Goal: Transaction & Acquisition: Purchase product/service

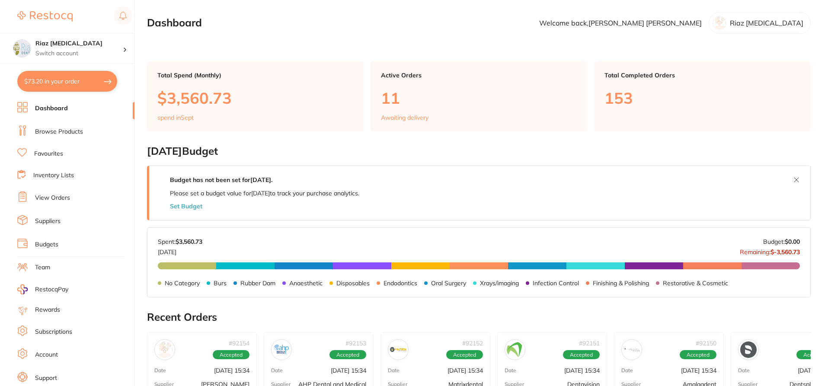
click at [72, 81] on button "$73.20 in your order" at bounding box center [67, 81] width 100 height 21
checkbox input "true"
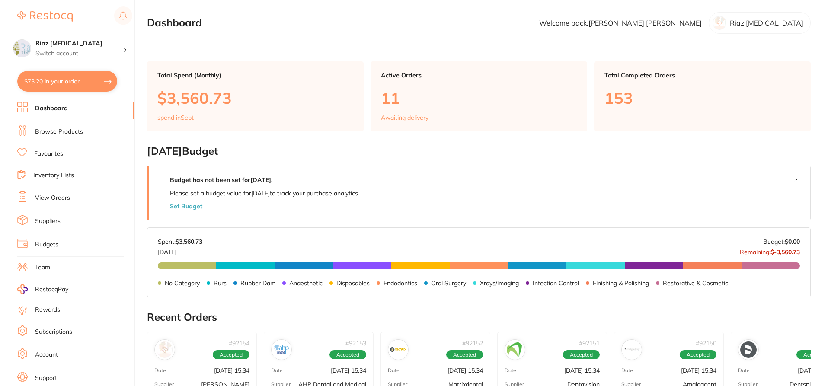
checkbox input "true"
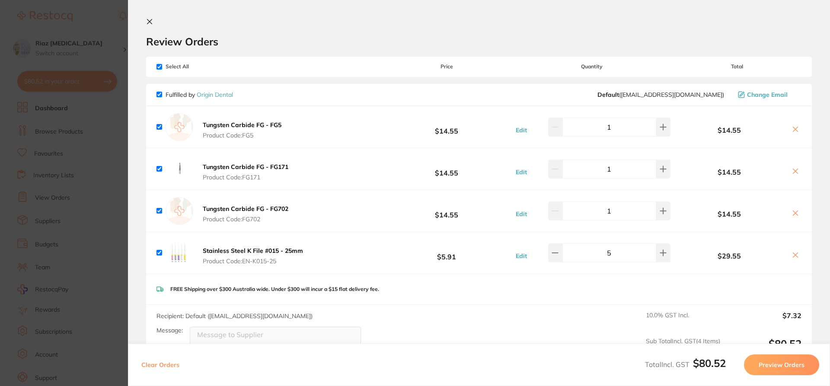
click at [112, 149] on section "Update RRP Set your pre negotiated price for this item. Item Agreed RRP (excl. …" at bounding box center [415, 193] width 830 height 386
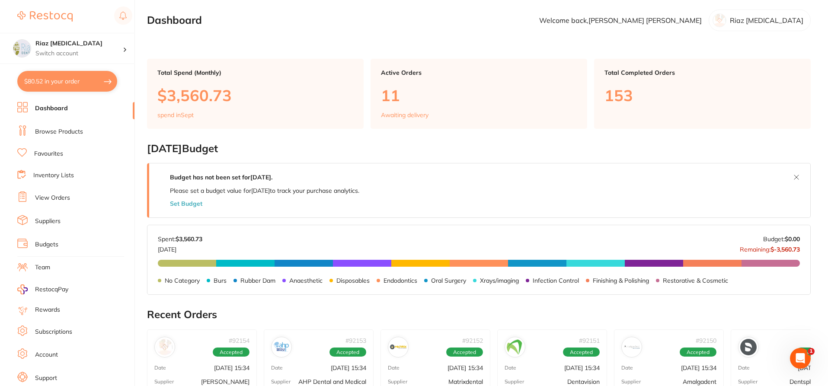
click at [51, 125] on li "Browse Products" at bounding box center [75, 131] width 117 height 13
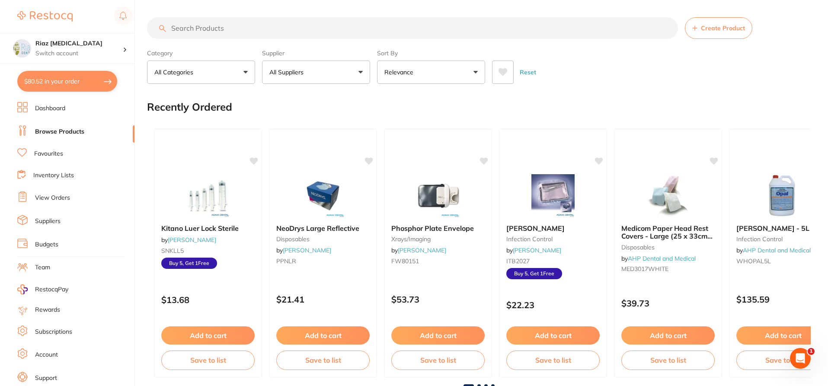
click at [205, 28] on input "search" at bounding box center [412, 28] width 531 height 22
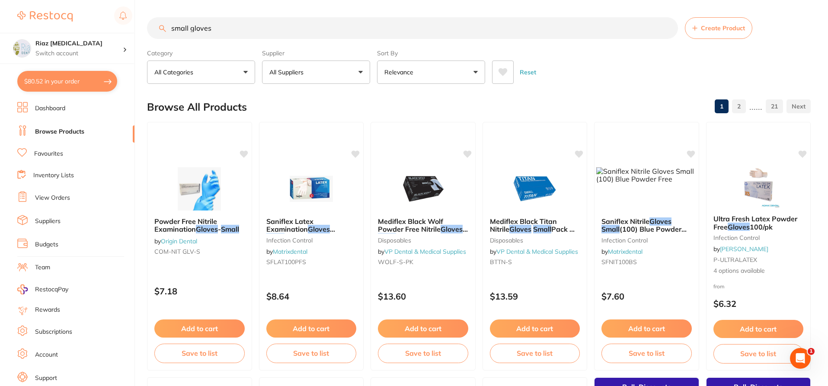
click at [288, 62] on button "All Suppliers" at bounding box center [316, 72] width 108 height 23
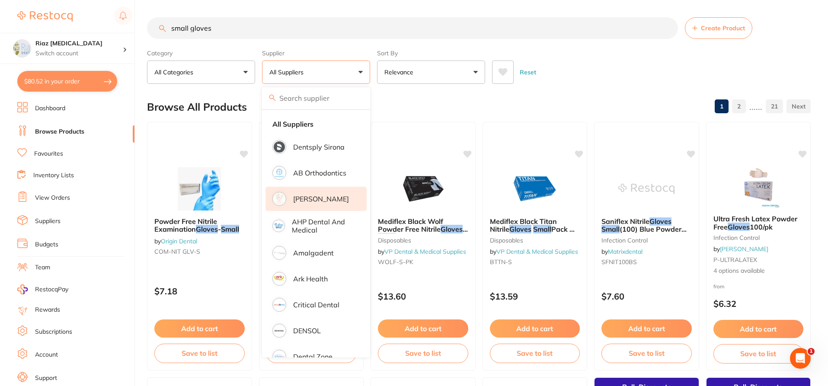
click at [317, 201] on p "[PERSON_NAME]" at bounding box center [321, 199] width 56 height 8
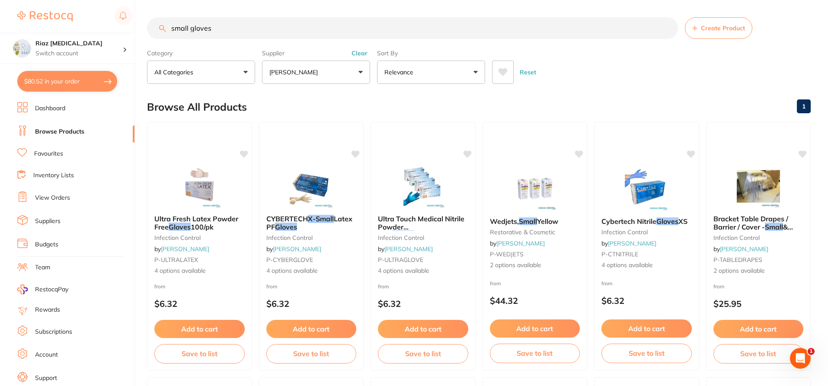
click at [191, 28] on input "small gloves" at bounding box center [412, 28] width 531 height 22
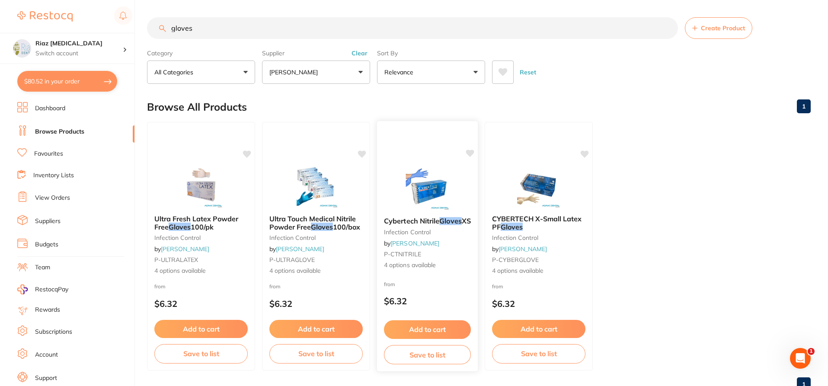
scroll to position [29, 0]
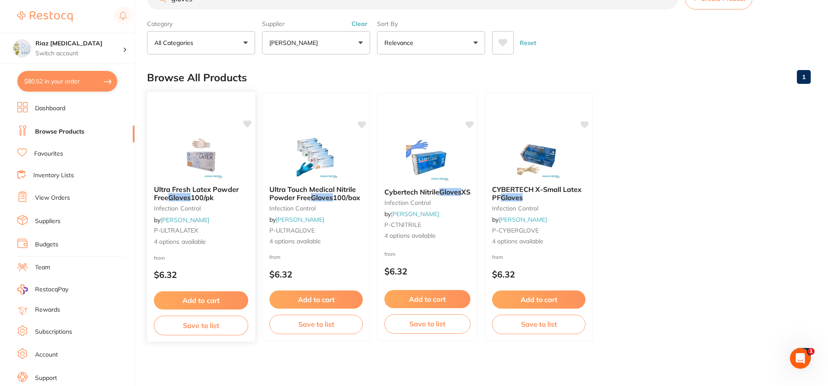
type input "gloves"
click at [219, 209] on small "infection control" at bounding box center [200, 208] width 93 height 7
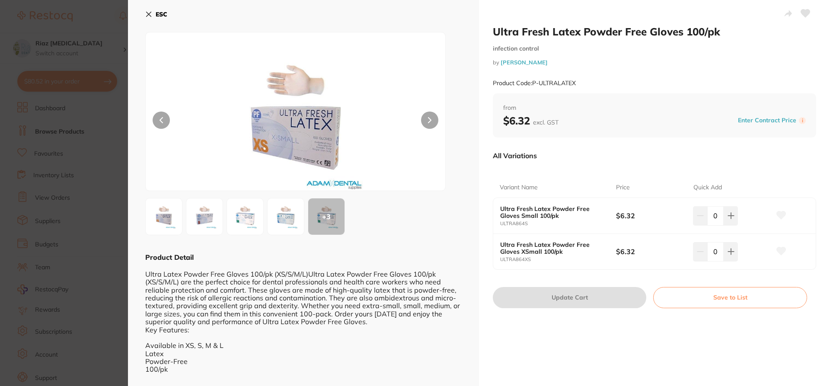
click at [151, 13] on icon at bounding box center [149, 14] width 5 height 5
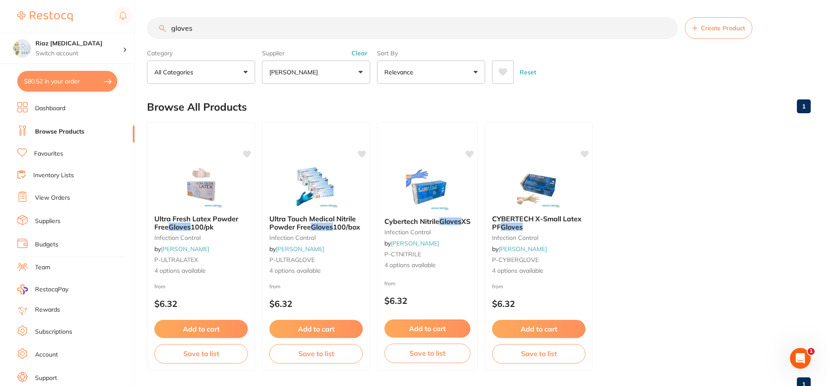
click at [52, 133] on link "Browse Products" at bounding box center [59, 132] width 49 height 9
click at [53, 197] on link "View Orders" at bounding box center [52, 198] width 35 height 9
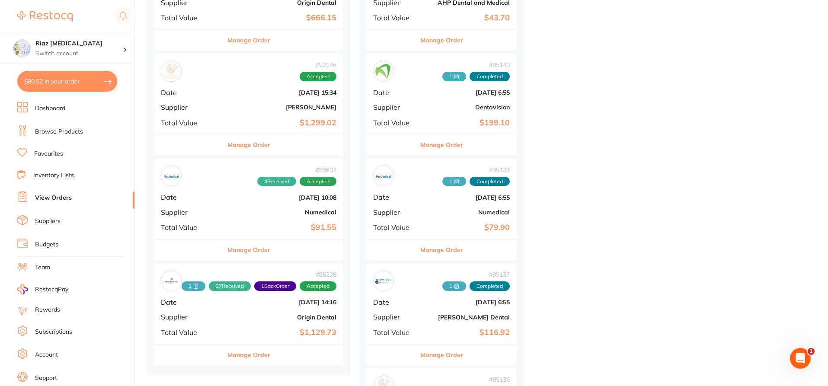
scroll to position [951, 0]
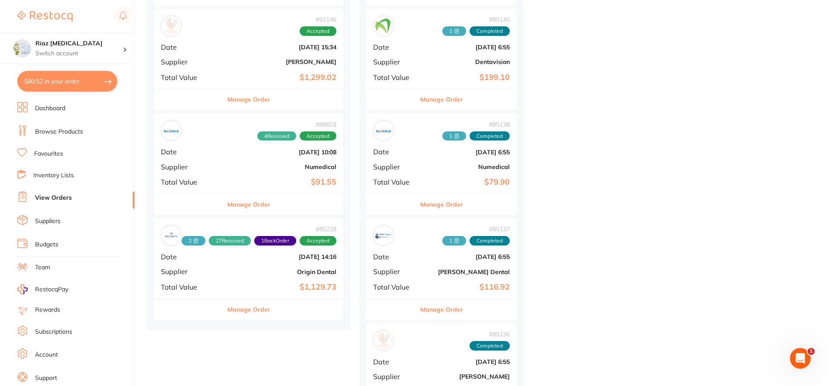
click at [442, 175] on div "# 85138 1 Completed Date Jul 2 2025, 6:55 Supplier Numedical Total Value $79.90" at bounding box center [441, 153] width 150 height 80
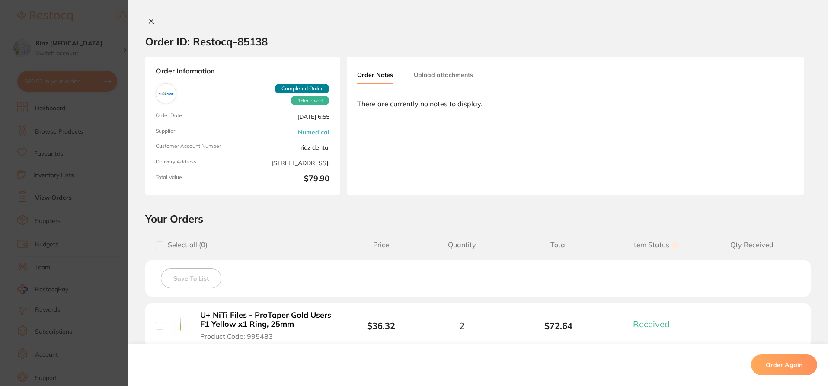
click at [150, 22] on icon at bounding box center [151, 21] width 5 height 5
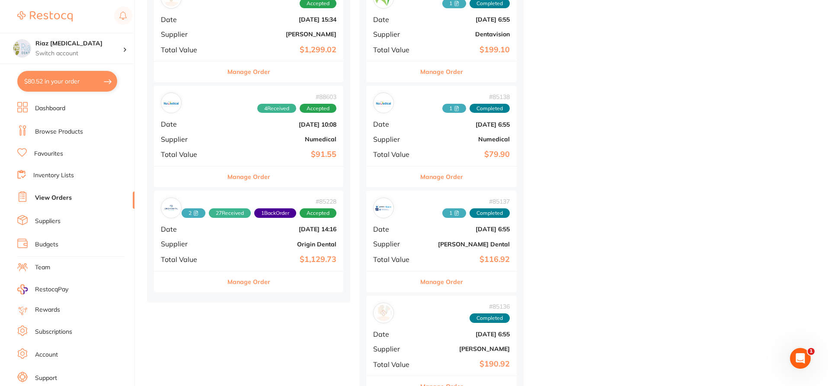
scroll to position [994, 0]
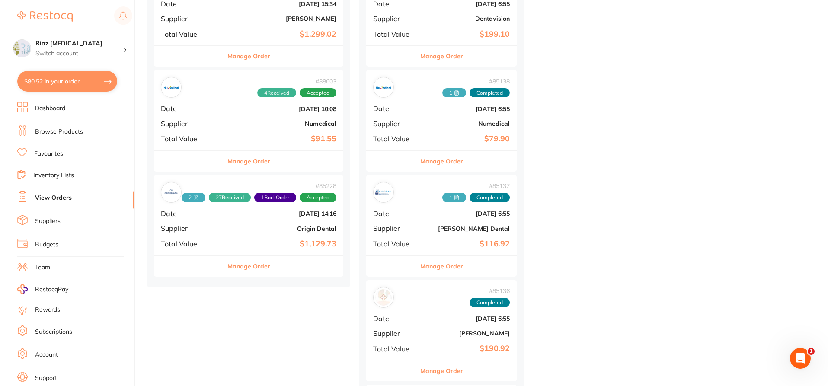
click at [61, 131] on link "Browse Products" at bounding box center [59, 132] width 48 height 9
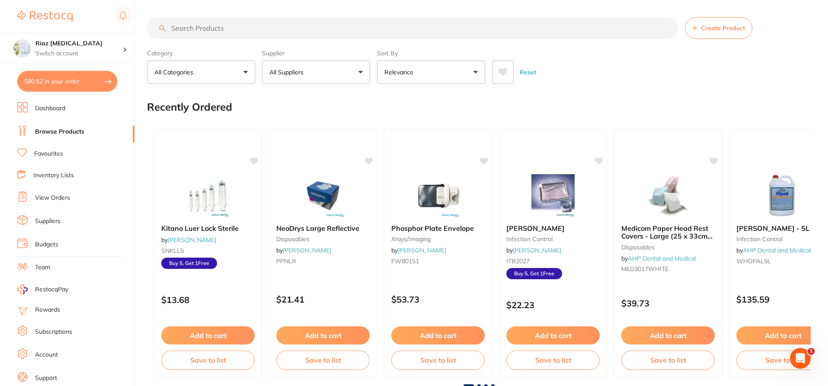
click at [51, 129] on link "Browse Products" at bounding box center [59, 132] width 49 height 9
click at [51, 199] on link "View Orders" at bounding box center [52, 198] width 35 height 9
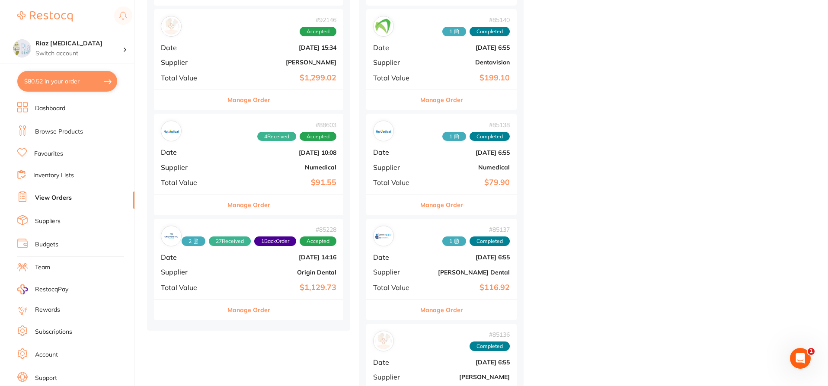
scroll to position [951, 0]
click at [241, 163] on b "Numedical" at bounding box center [280, 166] width 112 height 7
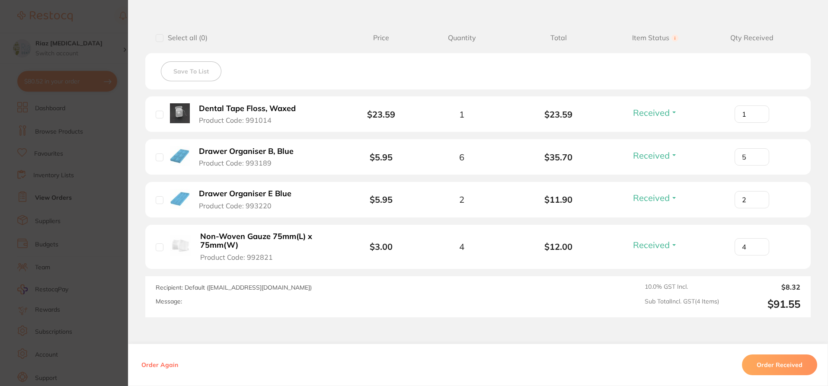
scroll to position [259, 0]
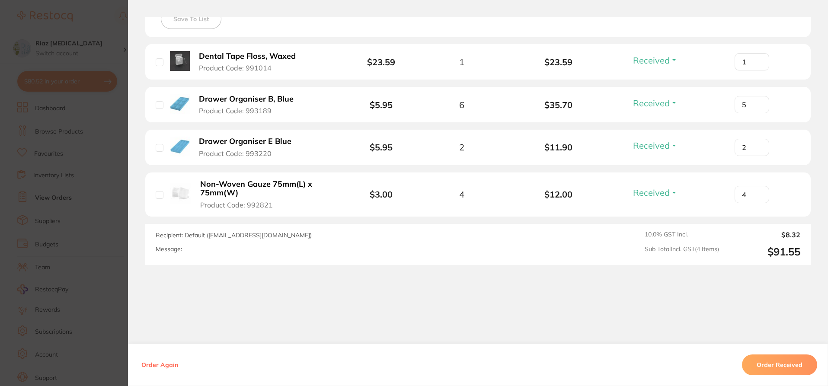
click at [108, 160] on section "Order ID: Restocq- 88603 Order Information 4 Received Accepted Order Order Date…" at bounding box center [414, 193] width 828 height 386
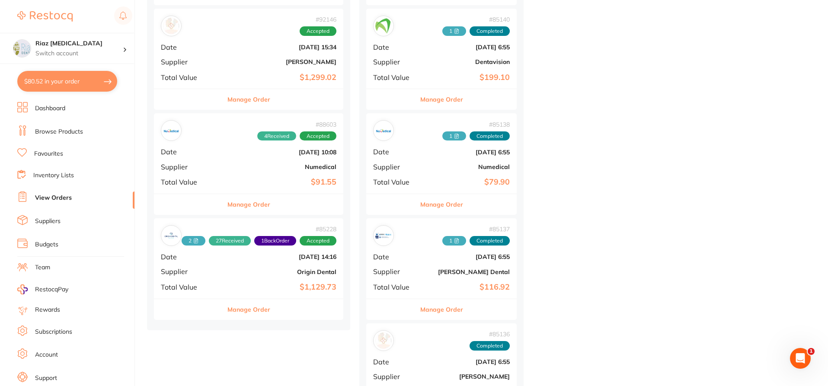
click at [237, 158] on div "# 88603 4 Received Accepted Date Aug 2 2025, 10:08 Supplier Numedical Total Val…" at bounding box center [248, 153] width 189 height 80
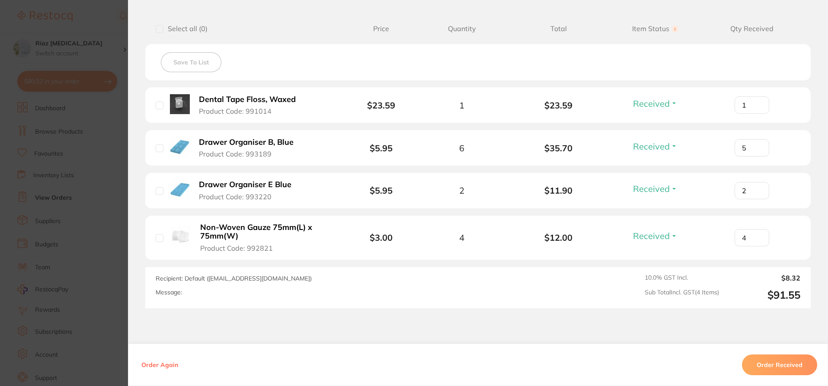
click at [105, 159] on section "Order ID: Restocq- 88603 Order Information 4 Received Accepted Order Order Date…" at bounding box center [414, 193] width 828 height 386
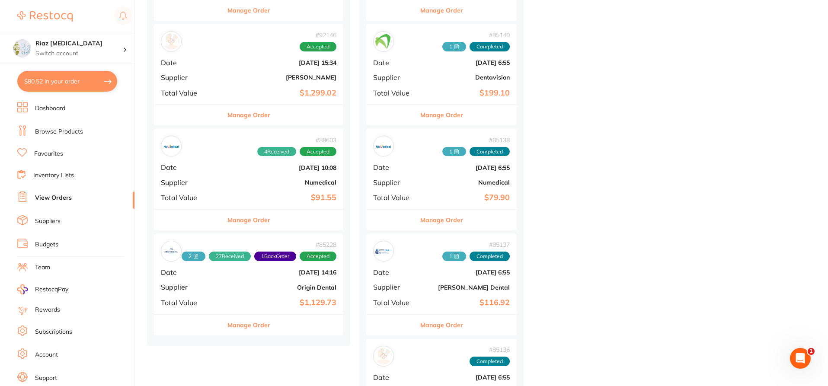
scroll to position [951, 0]
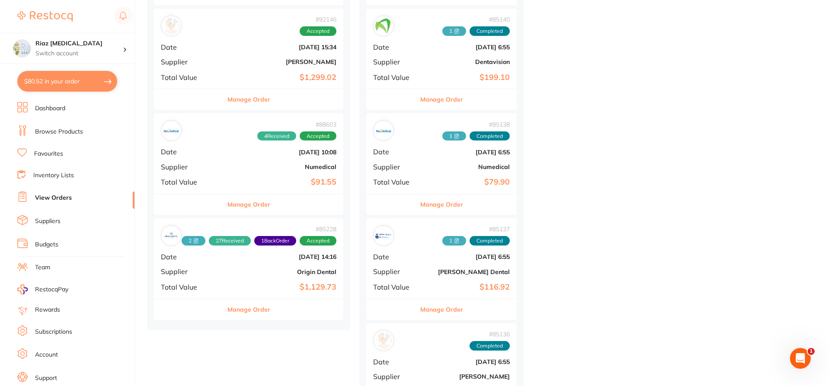
click at [246, 166] on b "Numedical" at bounding box center [280, 166] width 112 height 7
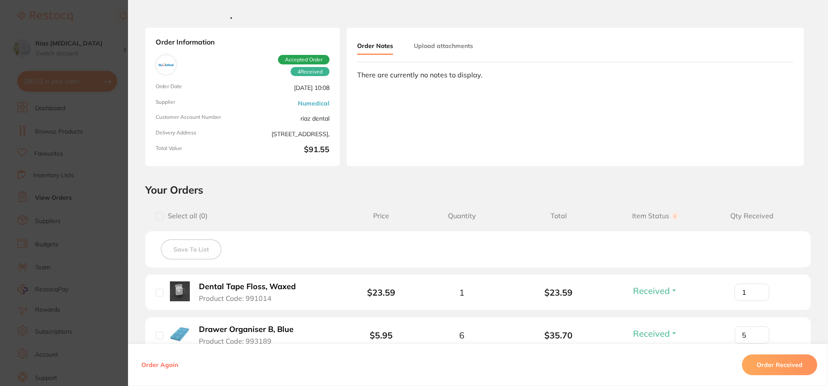
scroll to position [216, 0]
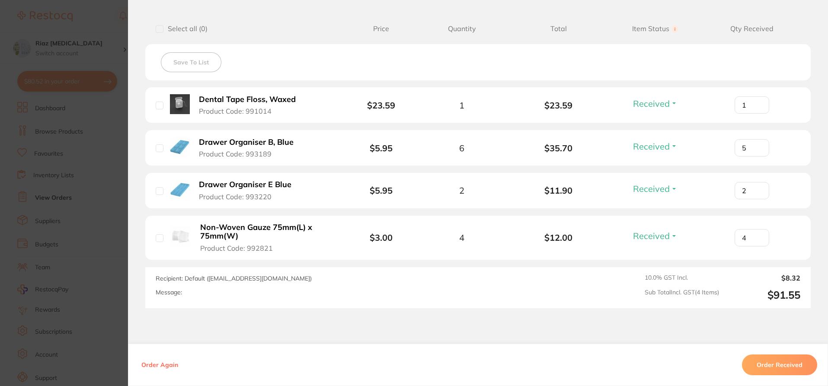
click at [93, 144] on section "Order ID: Restocq- 88603 Order Information 4 Received Accepted Order Order Date…" at bounding box center [414, 193] width 828 height 386
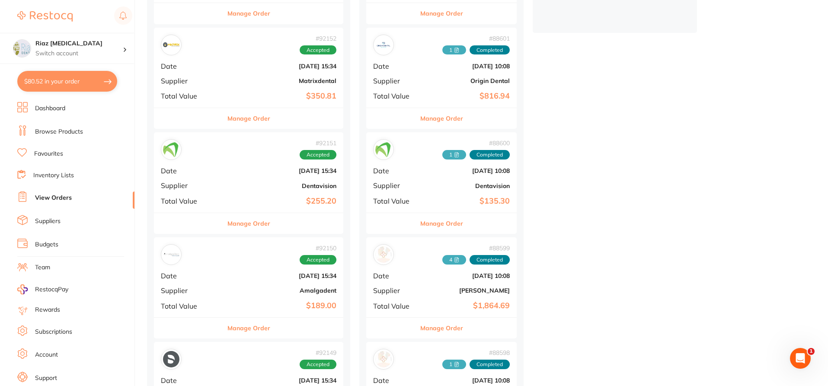
scroll to position [303, 0]
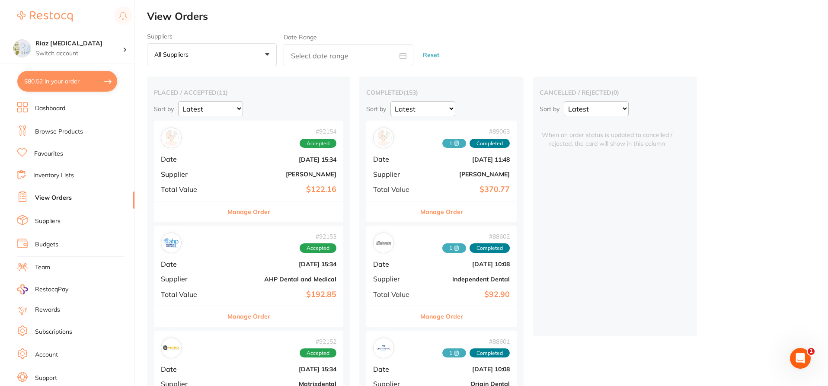
click at [56, 131] on link "Browse Products" at bounding box center [59, 132] width 48 height 9
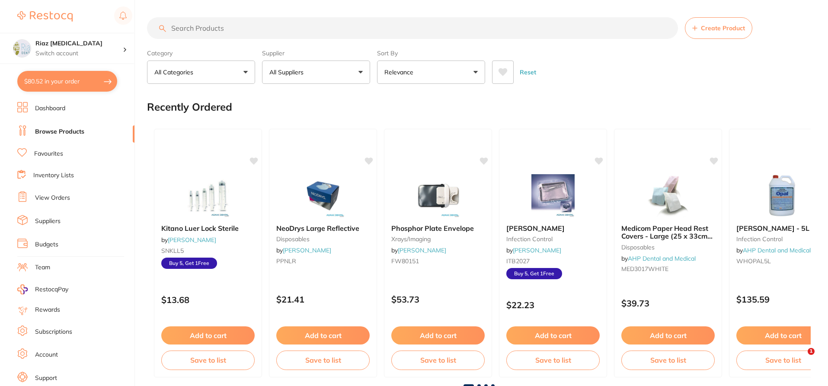
click at [293, 29] on input "search" at bounding box center [412, 28] width 531 height 22
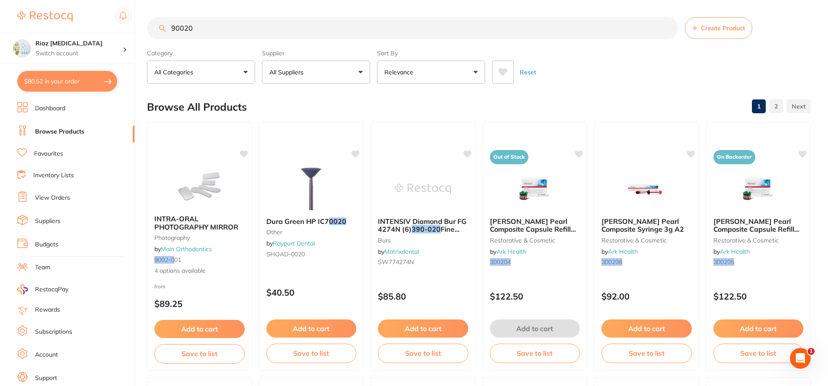
click at [175, 30] on input "90020" at bounding box center [412, 28] width 531 height 22
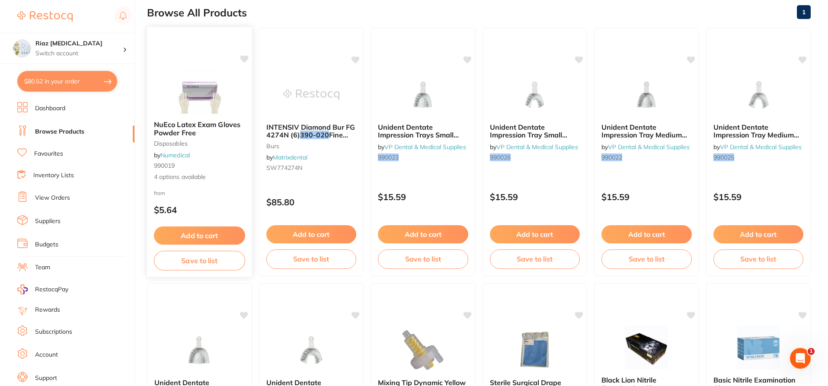
scroll to position [130, 0]
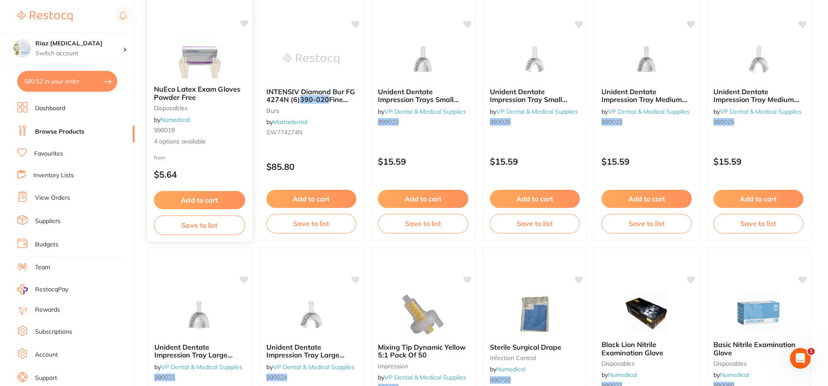
type input "990020"
click at [194, 64] on img at bounding box center [199, 57] width 57 height 44
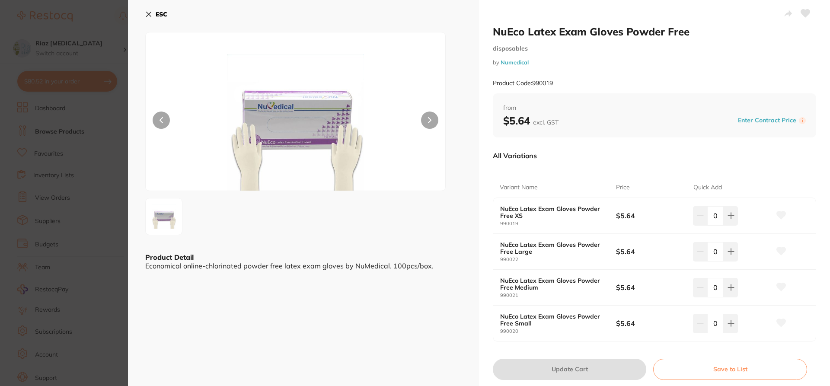
click at [152, 15] on button "ESC" at bounding box center [156, 14] width 22 height 15
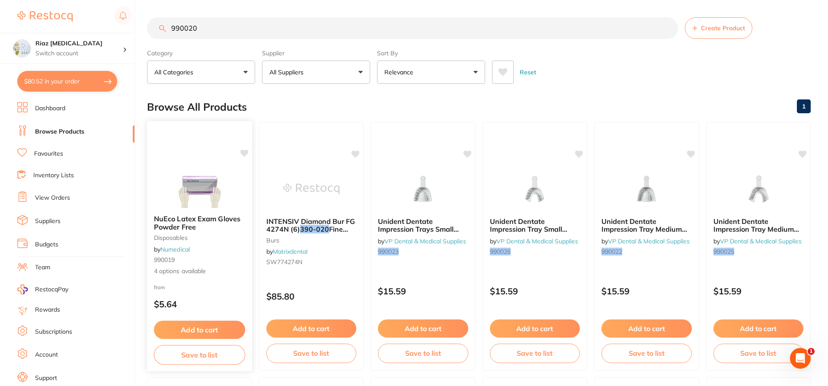
click at [196, 171] on img at bounding box center [199, 186] width 57 height 44
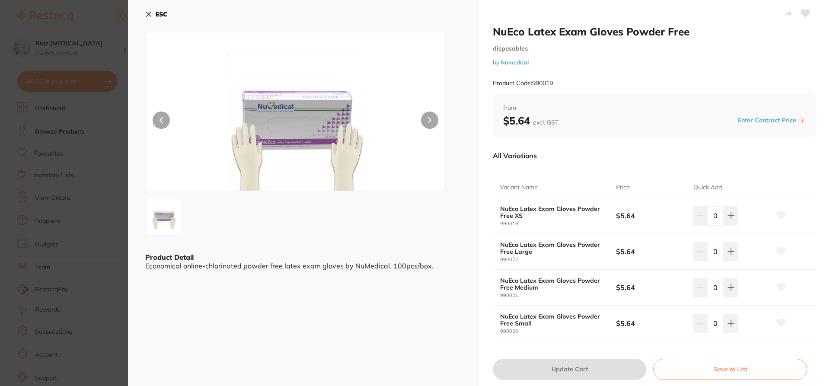
click at [710, 251] on input "0" at bounding box center [715, 251] width 16 height 19
type input "10"
click at [712, 289] on input "0" at bounding box center [715, 287] width 16 height 19
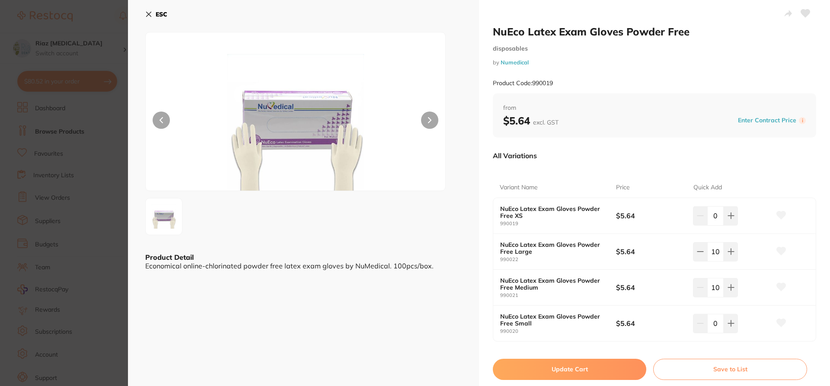
type input "10"
click at [591, 367] on button "Update Cart" at bounding box center [569, 369] width 153 height 21
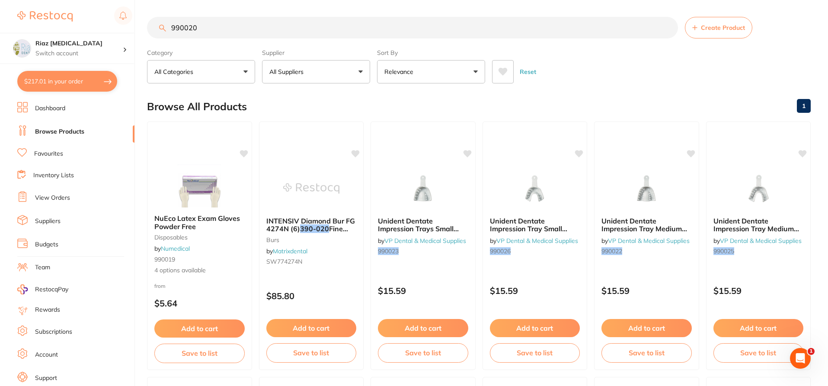
click at [54, 80] on button "$217.01 in your order" at bounding box center [67, 81] width 100 height 21
checkbox input "true"
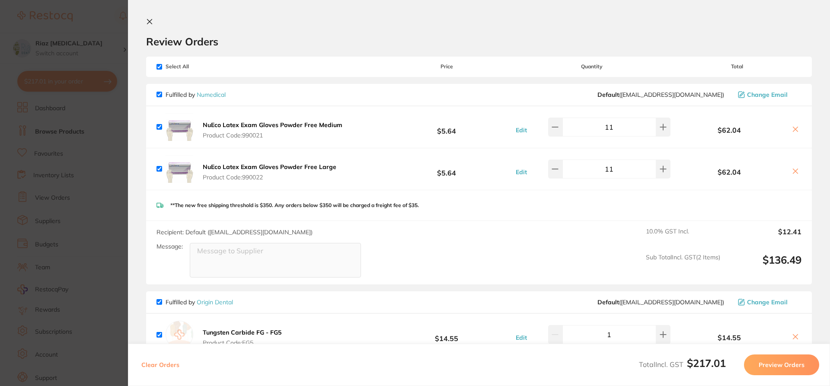
click at [627, 121] on input "11" at bounding box center [609, 127] width 94 height 19
type input "10"
click at [618, 166] on input "11" at bounding box center [609, 169] width 94 height 19
type input "10"
click at [580, 224] on div "Recipient: Default ( orders@numedical.com.au ) Message: 10.0 % GST Incl. $11.84…" at bounding box center [479, 253] width 666 height 64
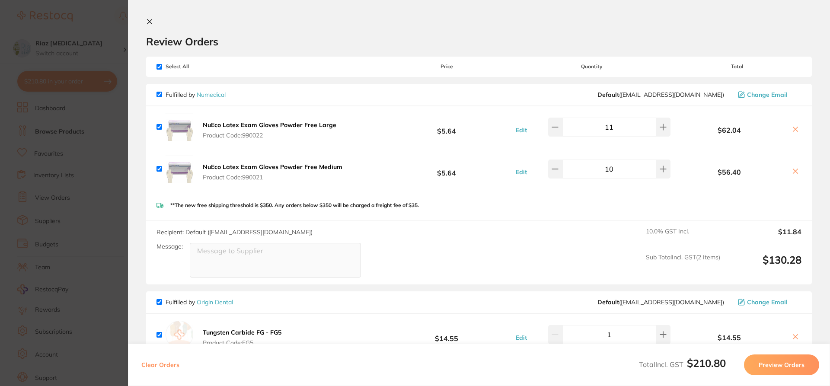
click at [626, 125] on input "11" at bounding box center [609, 127] width 94 height 19
type input "10"
click at [584, 226] on div "Recipient: Default ( orders@numedical.com.au ) Message: 10.0 % GST Incl. $11.84…" at bounding box center [479, 253] width 666 height 64
click at [152, 21] on icon at bounding box center [149, 21] width 7 height 7
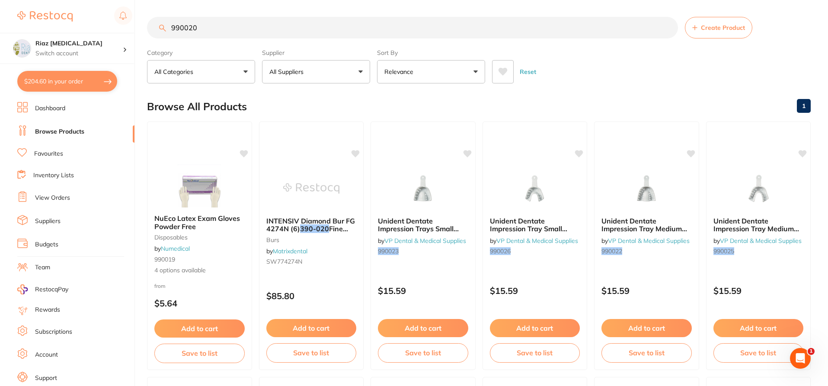
click at [68, 195] on link "View Orders" at bounding box center [52, 198] width 35 height 9
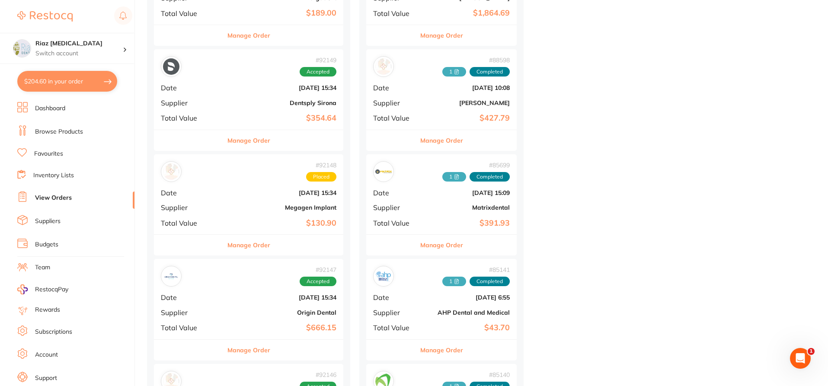
scroll to position [692, 0]
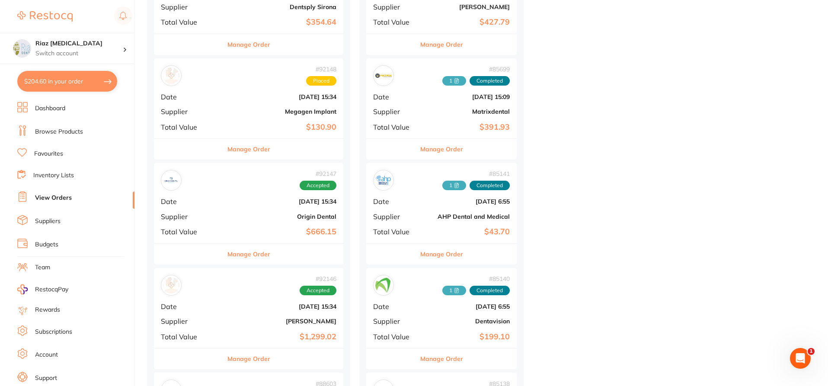
click at [253, 222] on div "# 92147 Accepted Date Sept 1 2025, 15:34 Supplier Origin Dental Total Value $66…" at bounding box center [248, 203] width 189 height 80
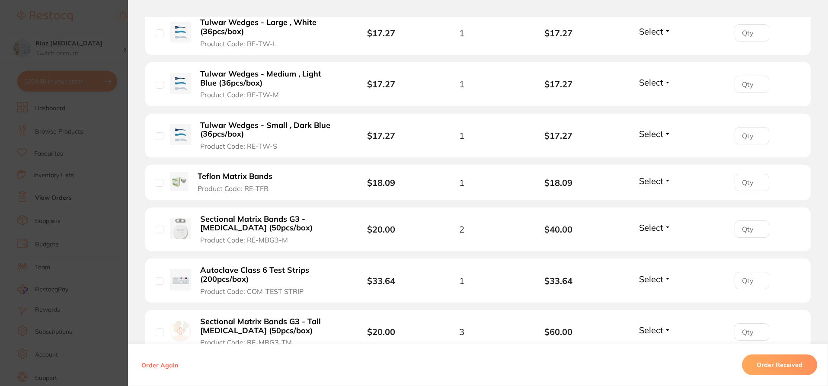
scroll to position [1063, 0]
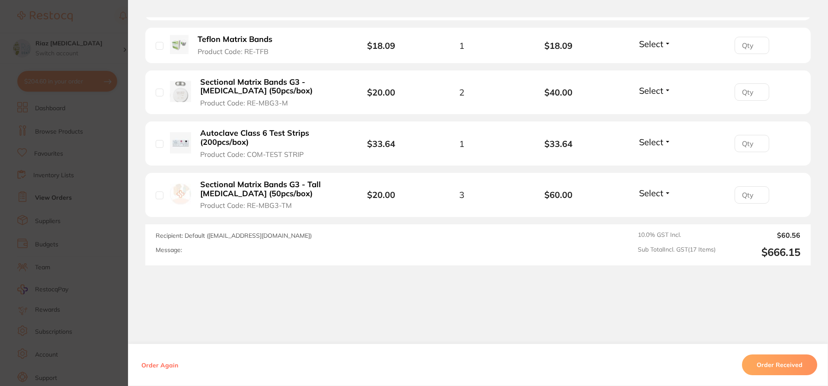
drag, startPoint x: 259, startPoint y: 168, endPoint x: 256, endPoint y: 174, distance: 6.8
click at [259, 173] on li "Sectional Matrix Bands G3 - Tall Molar (50pcs/box) Product Code: RE-MBG3-TM $20…" at bounding box center [477, 195] width 665 height 45
click at [256, 180] on b "Sectional Matrix Bands G3 - Tall [MEDICAL_DATA] (50pcs/box)" at bounding box center [267, 189] width 134 height 18
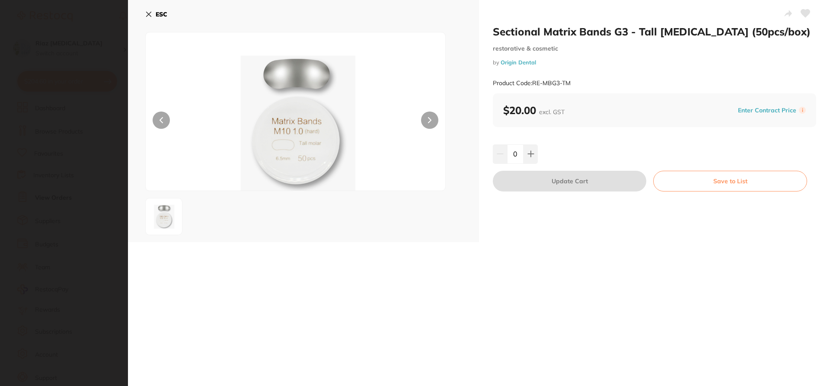
scroll to position [0, 0]
click at [99, 121] on section "Sectional Matrix Bands G3 - Tall Molar (50pcs/box) restorative & cosmetic by Or…" at bounding box center [415, 193] width 830 height 386
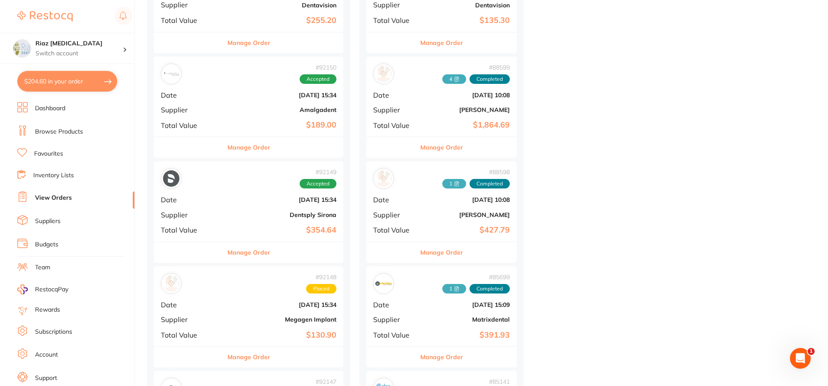
scroll to position [389, 0]
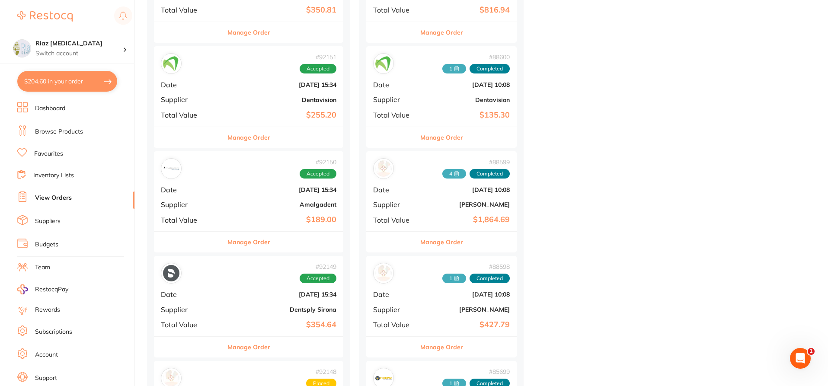
click at [78, 131] on link "Browse Products" at bounding box center [59, 132] width 48 height 9
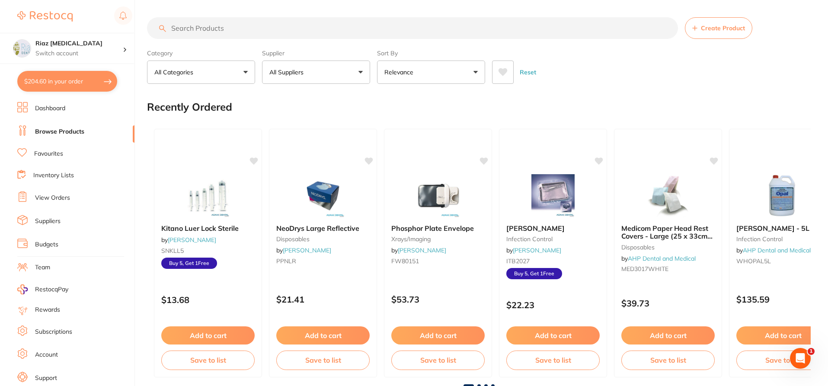
click at [294, 30] on input "search" at bounding box center [412, 28] width 531 height 22
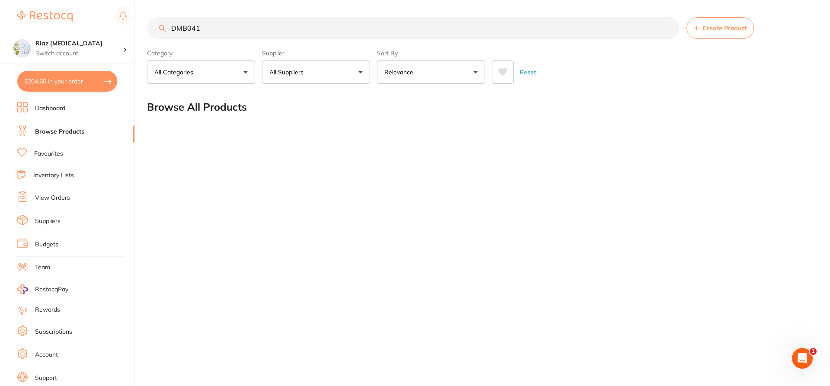
type input "DMB0413"
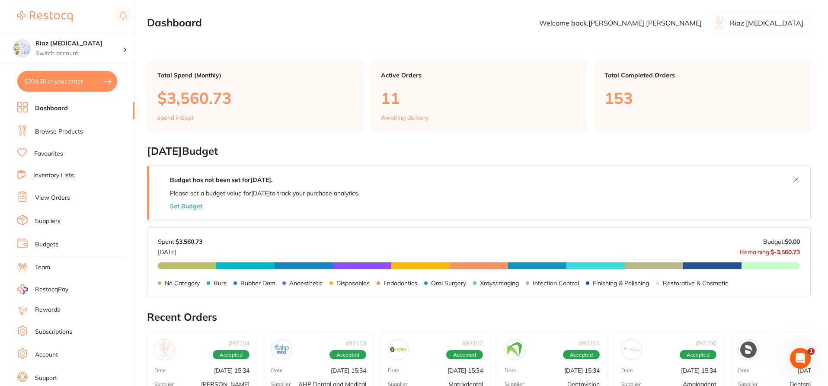
click at [67, 197] on link "View Orders" at bounding box center [52, 198] width 35 height 9
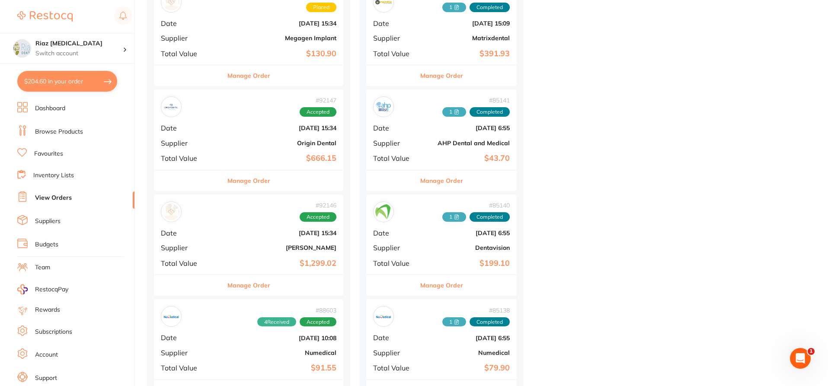
scroll to position [778, 0]
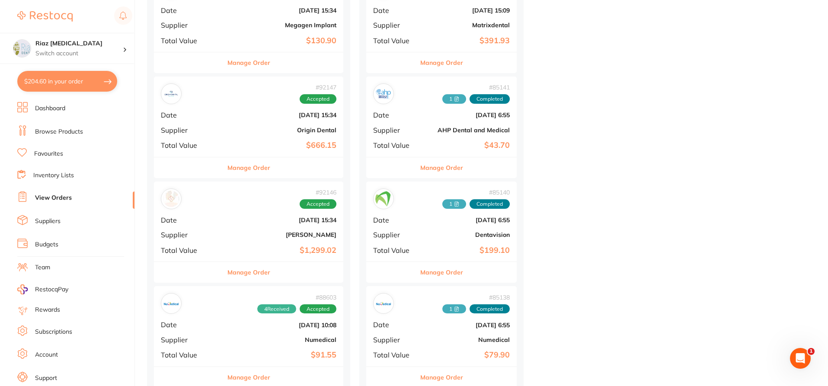
click at [251, 115] on b "[DATE] 15:34" at bounding box center [280, 115] width 112 height 7
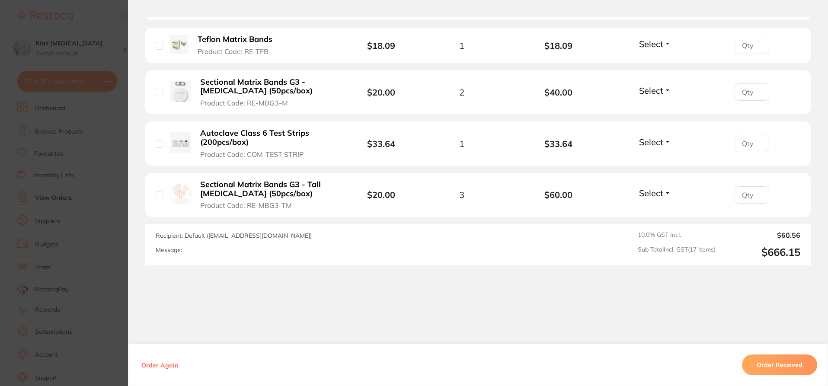
scroll to position [994, 0]
click at [798, 380] on div "Order Again Order Received" at bounding box center [478, 365] width 700 height 42
click at [795, 368] on button "Order Received" at bounding box center [779, 364] width 75 height 21
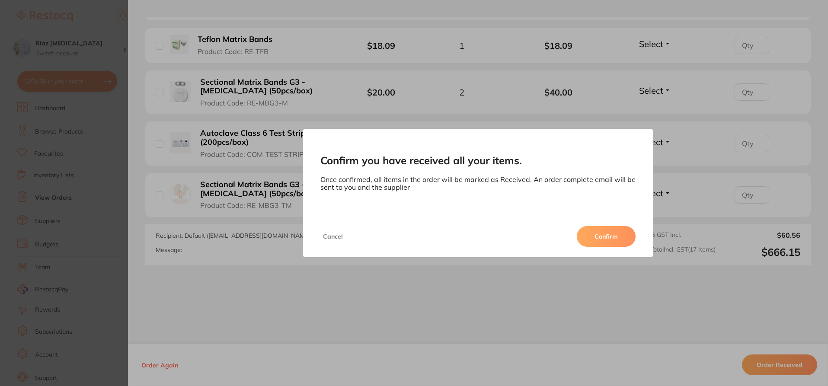
click at [603, 235] on button "Confirm" at bounding box center [606, 236] width 59 height 21
